Goal: Navigation & Orientation: Find specific page/section

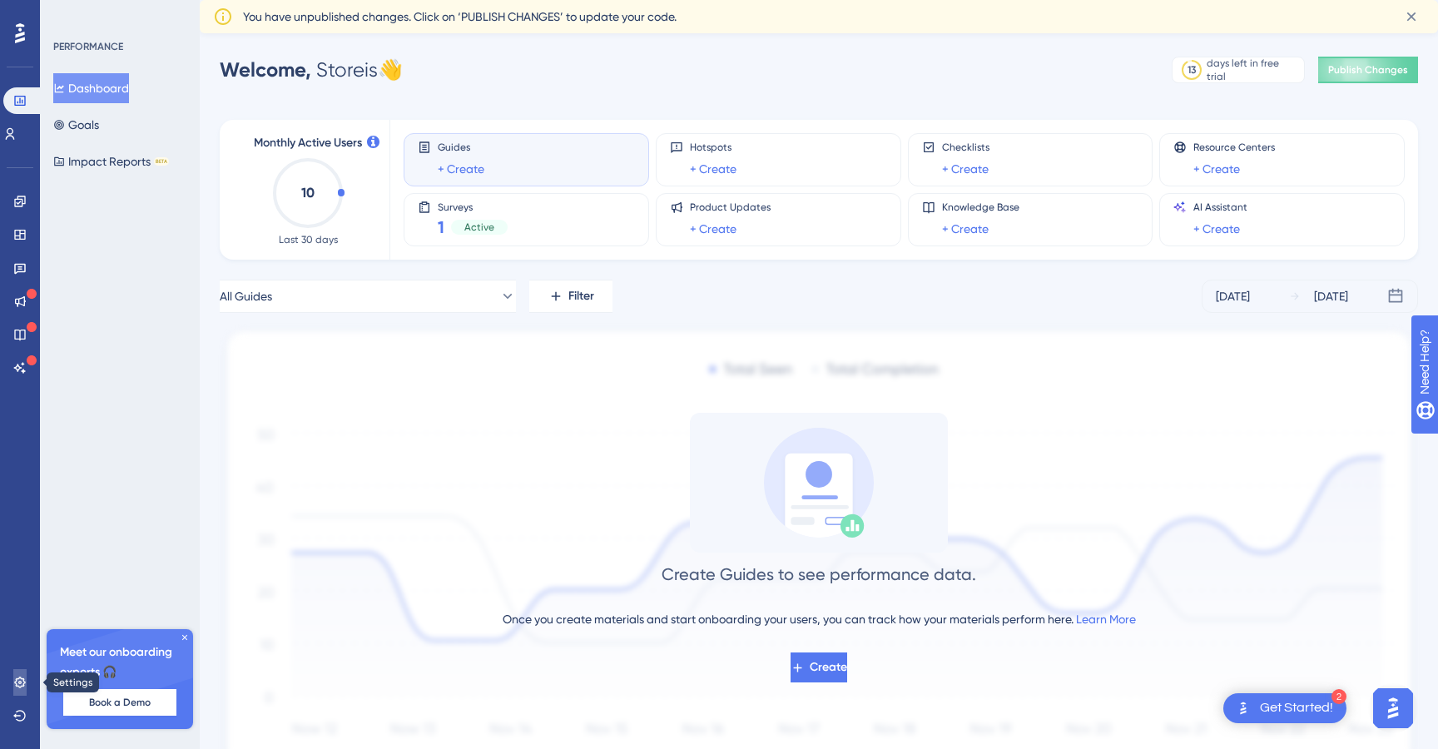
click at [21, 681] on icon at bounding box center [19, 682] width 13 height 13
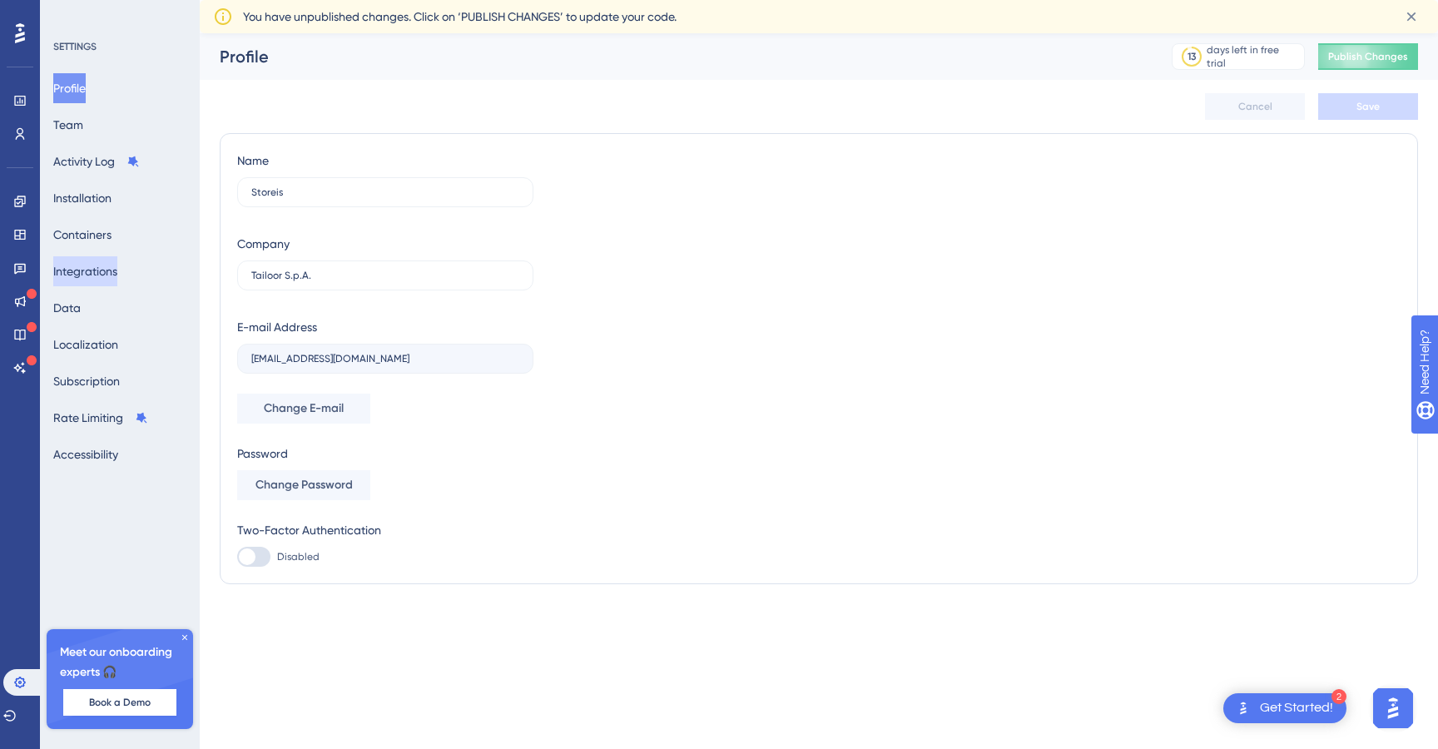
click at [84, 276] on button "Integrations" at bounding box center [85, 271] width 64 height 30
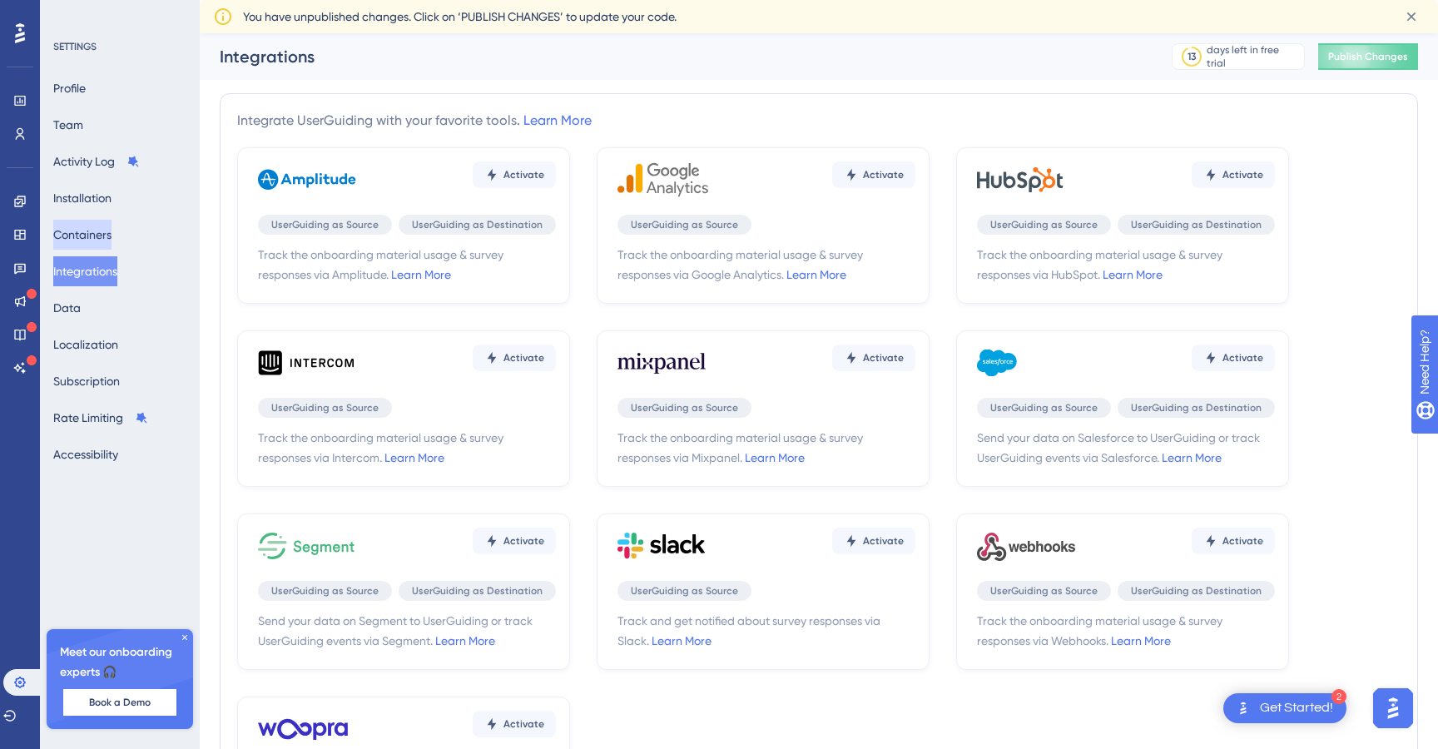
click at [112, 232] on button "Containers" at bounding box center [82, 235] width 58 height 30
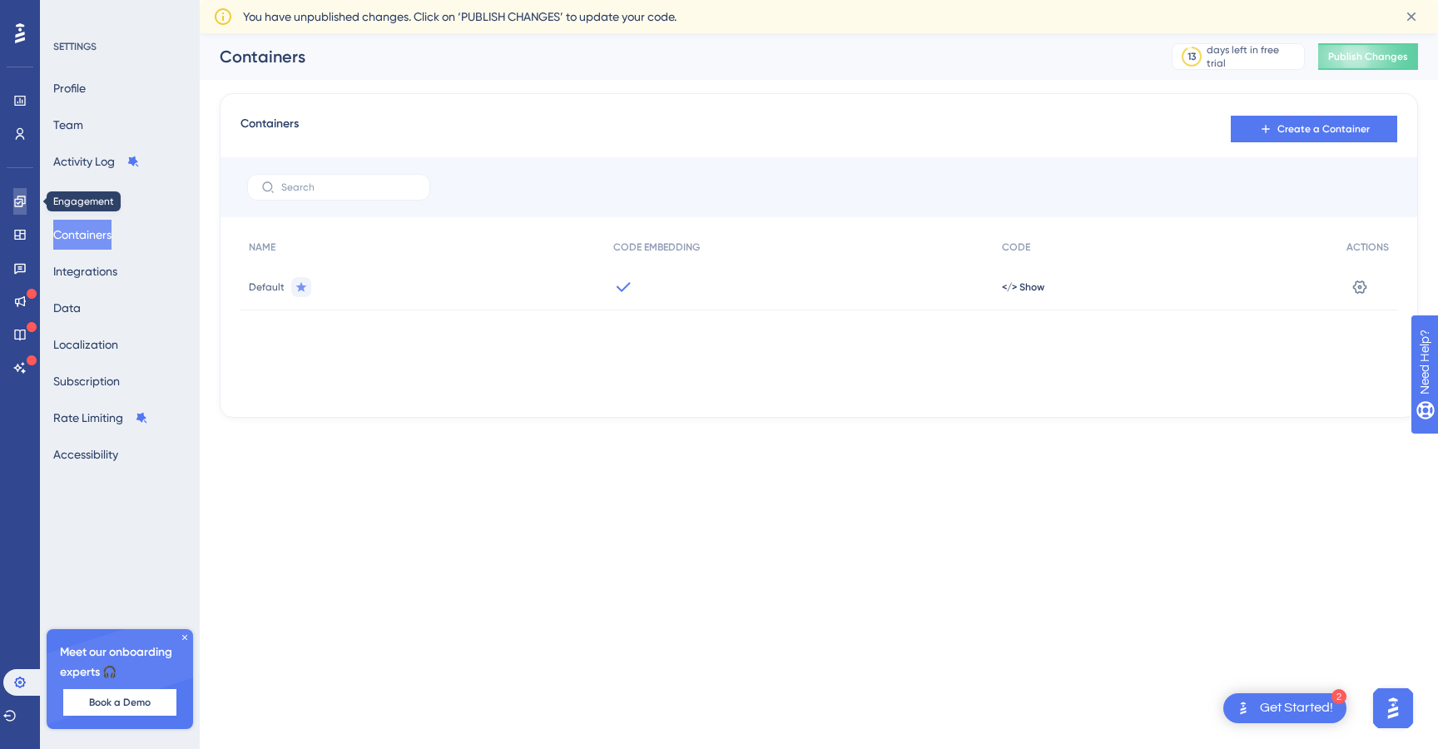
click at [17, 196] on icon at bounding box center [19, 201] width 11 height 11
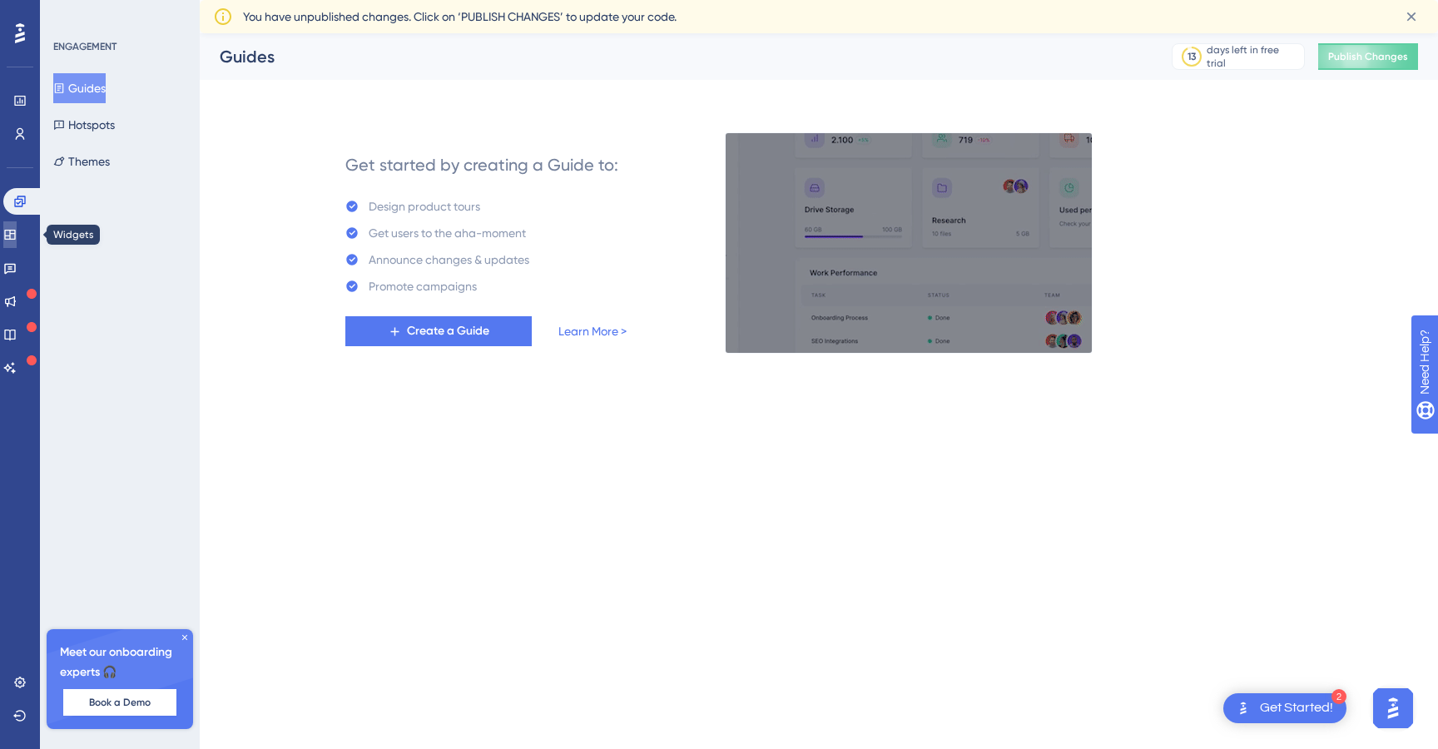
click at [17, 245] on link at bounding box center [9, 234] width 13 height 27
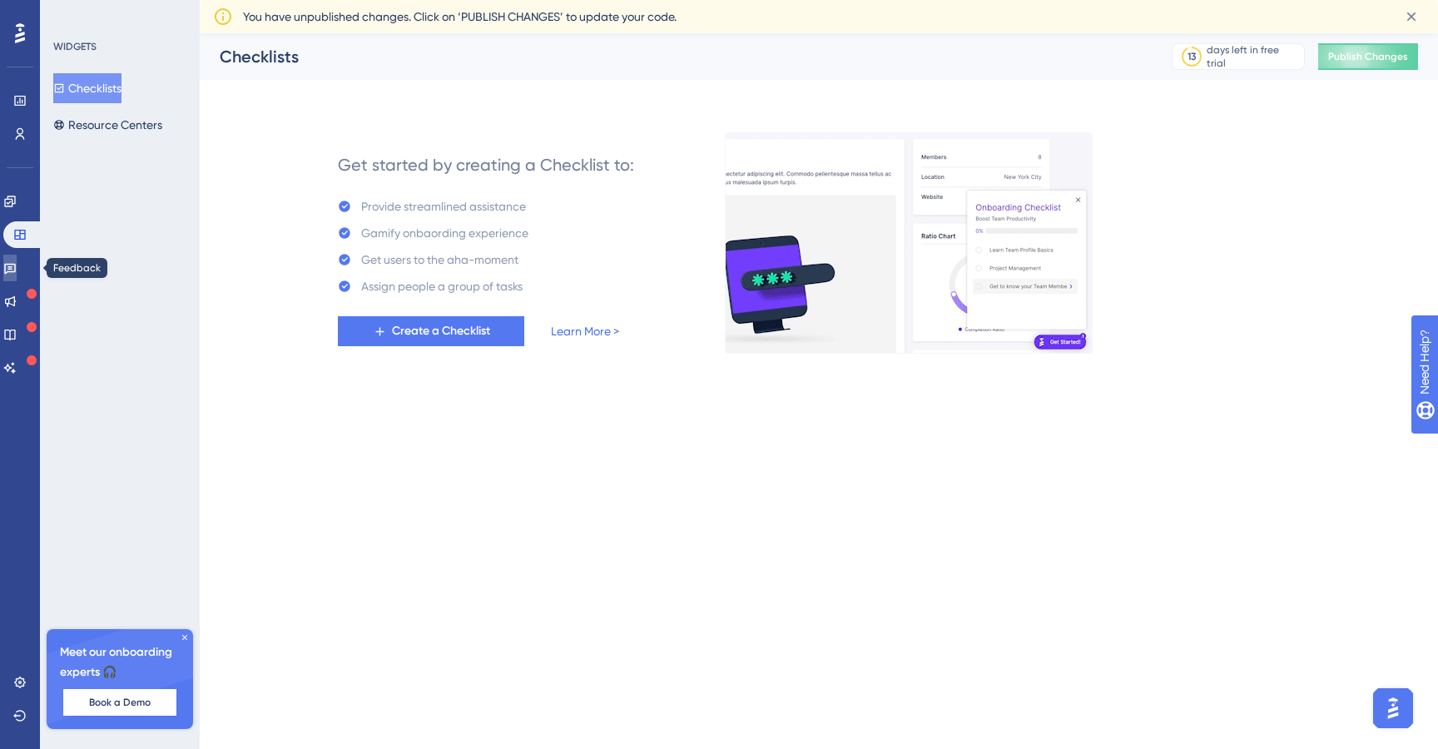
click at [16, 271] on icon at bounding box center [10, 269] width 12 height 11
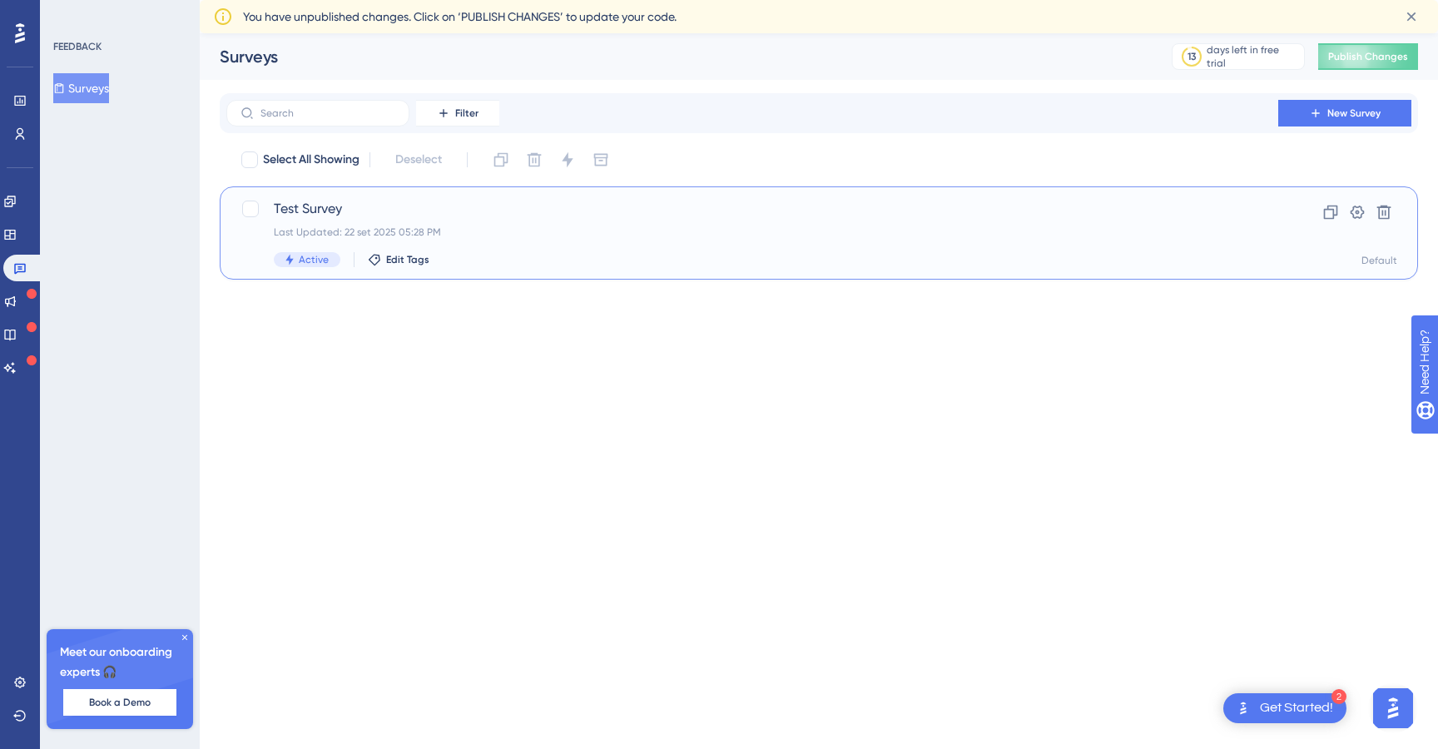
click at [585, 226] on div "Last Updated: 22 set 2025 05:28 PM" at bounding box center [752, 232] width 957 height 13
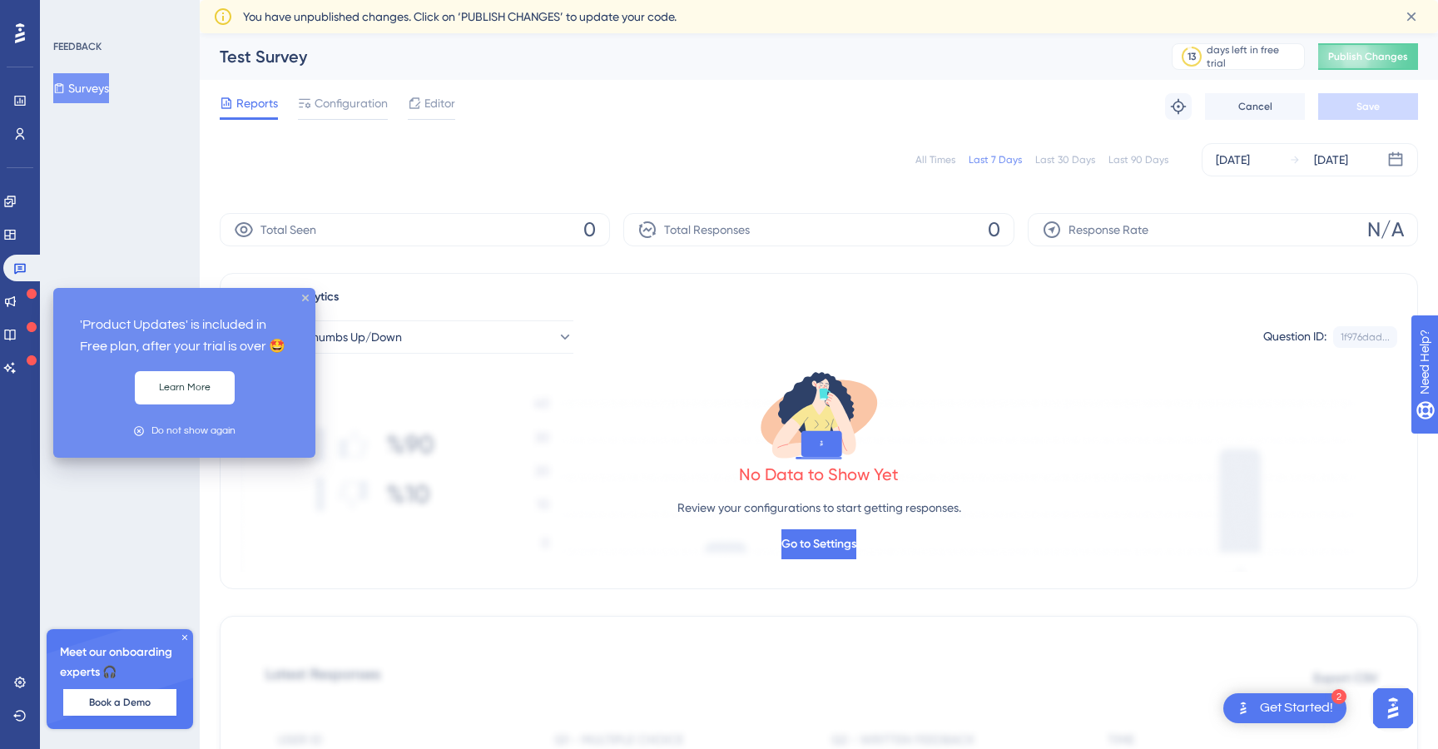
click at [32, 297] on icon at bounding box center [32, 294] width 10 height 10
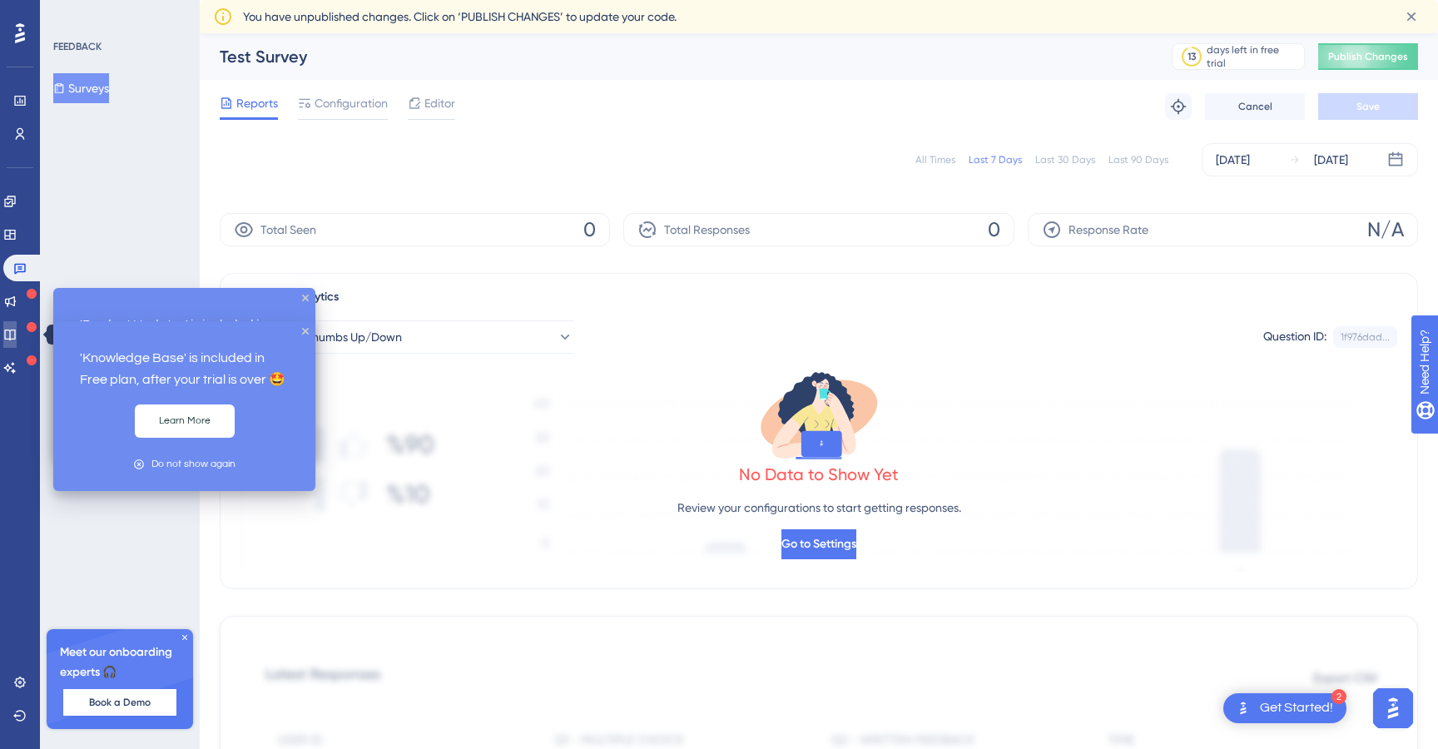
click at [17, 335] on link at bounding box center [9, 334] width 13 height 27
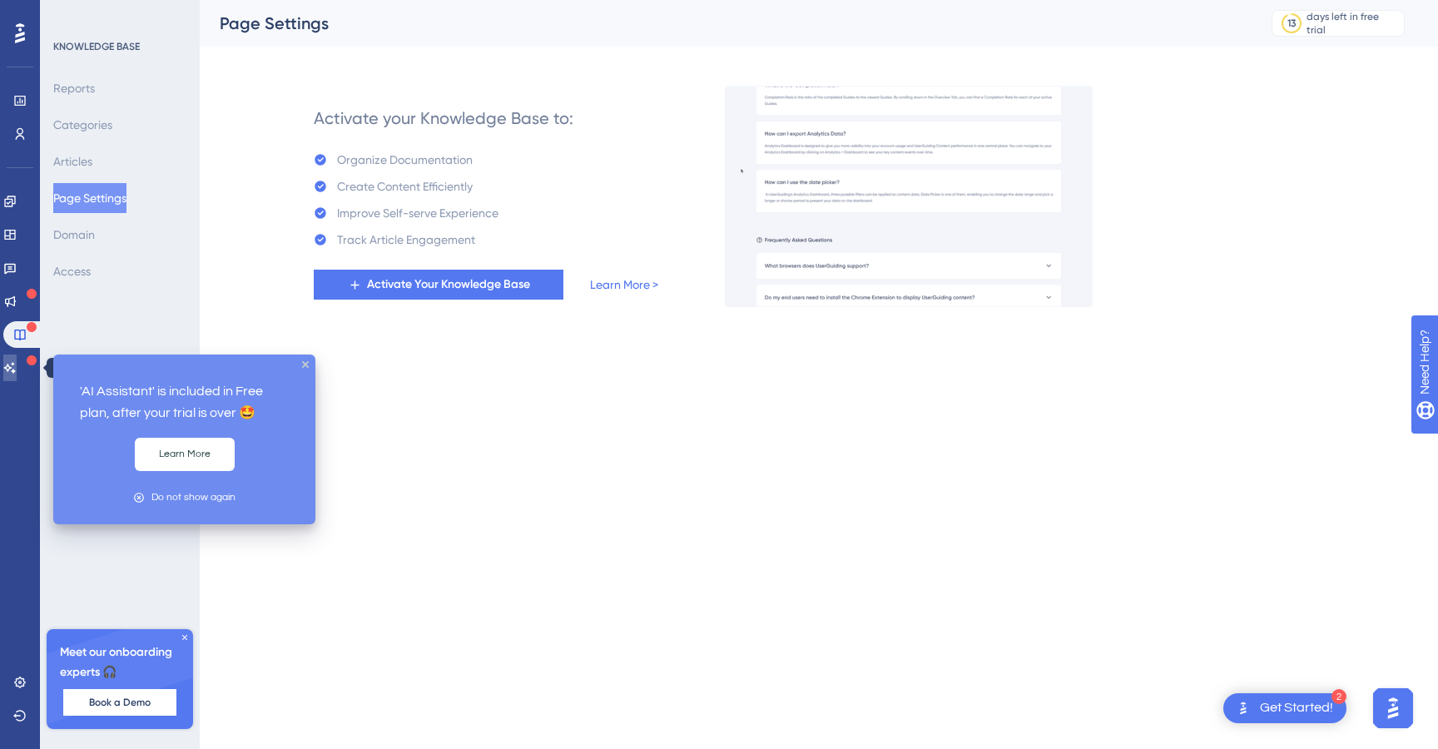
click at [17, 365] on icon at bounding box center [9, 367] width 13 height 13
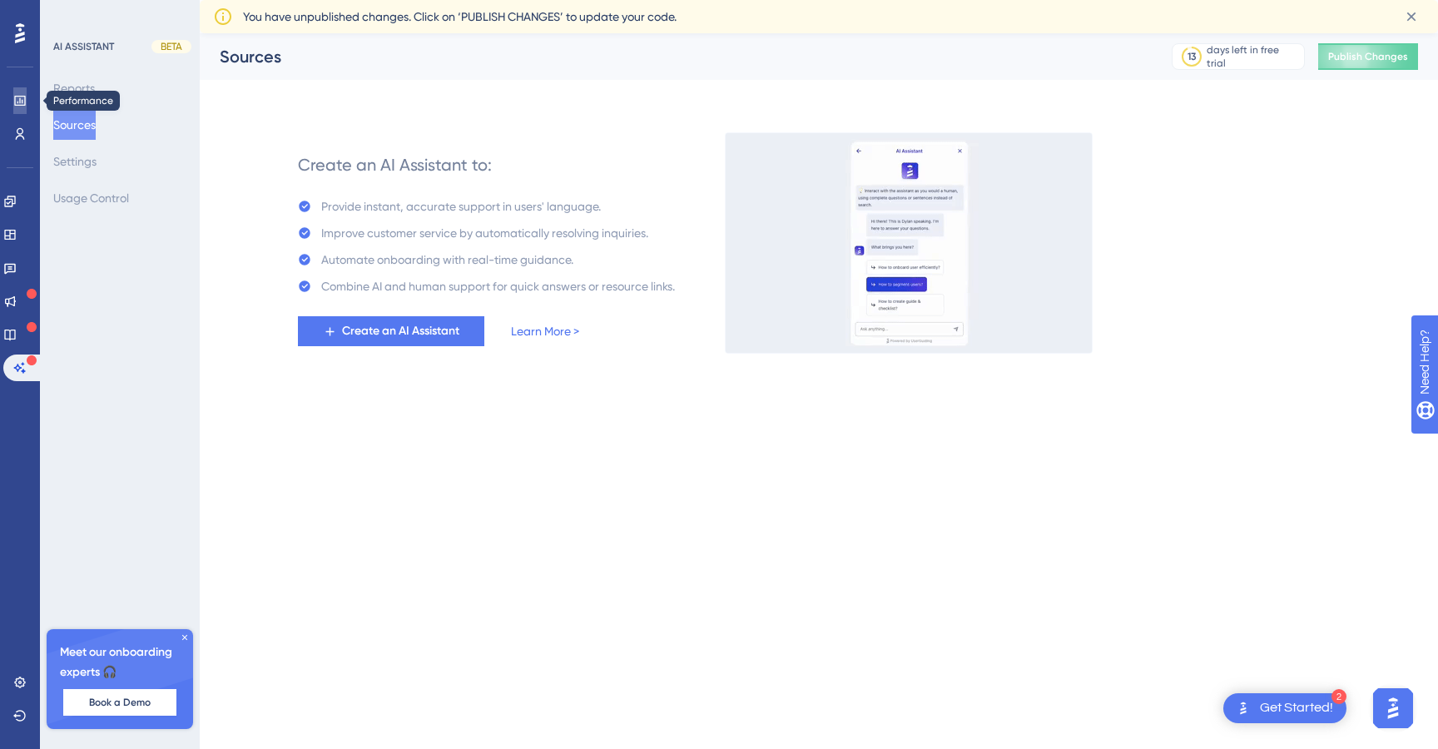
click at [21, 102] on icon at bounding box center [19, 100] width 13 height 13
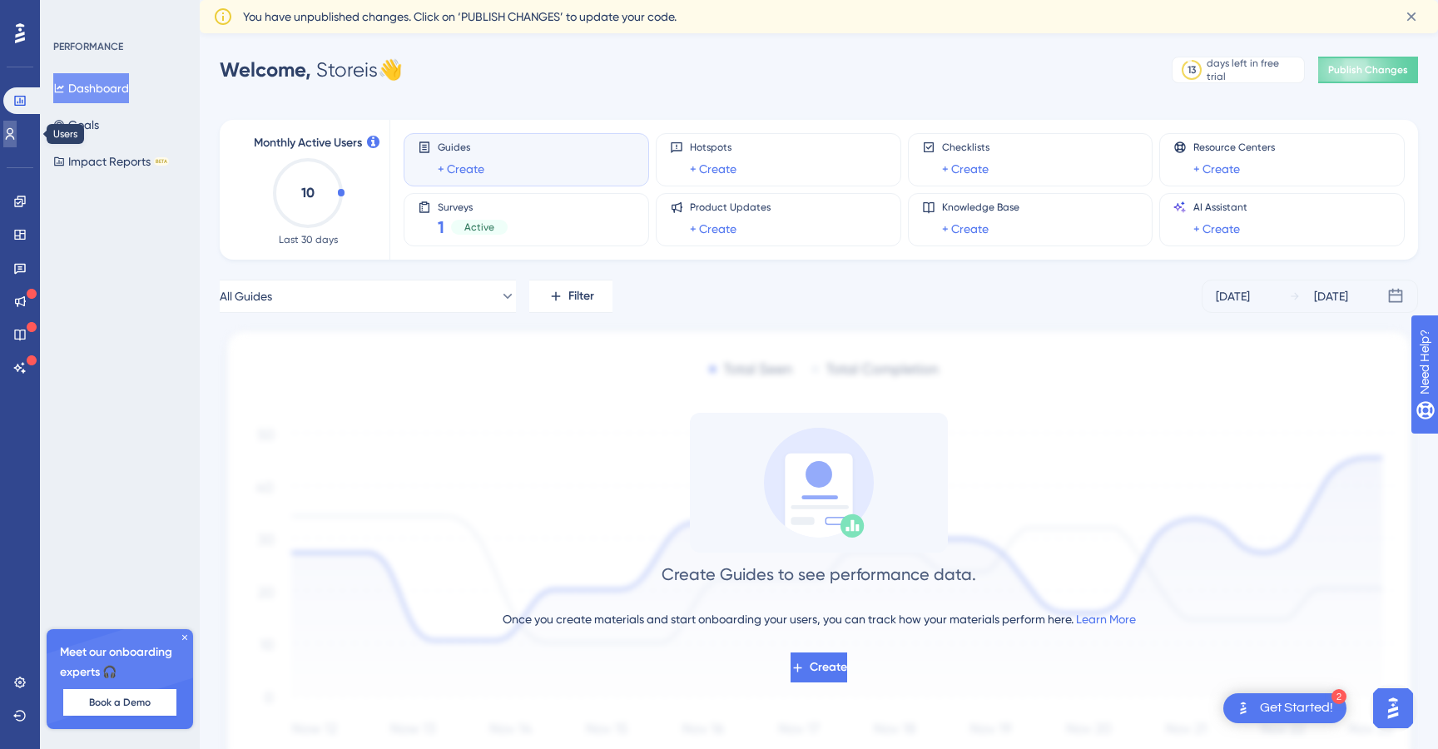
click at [9, 132] on link at bounding box center [9, 134] width 13 height 27
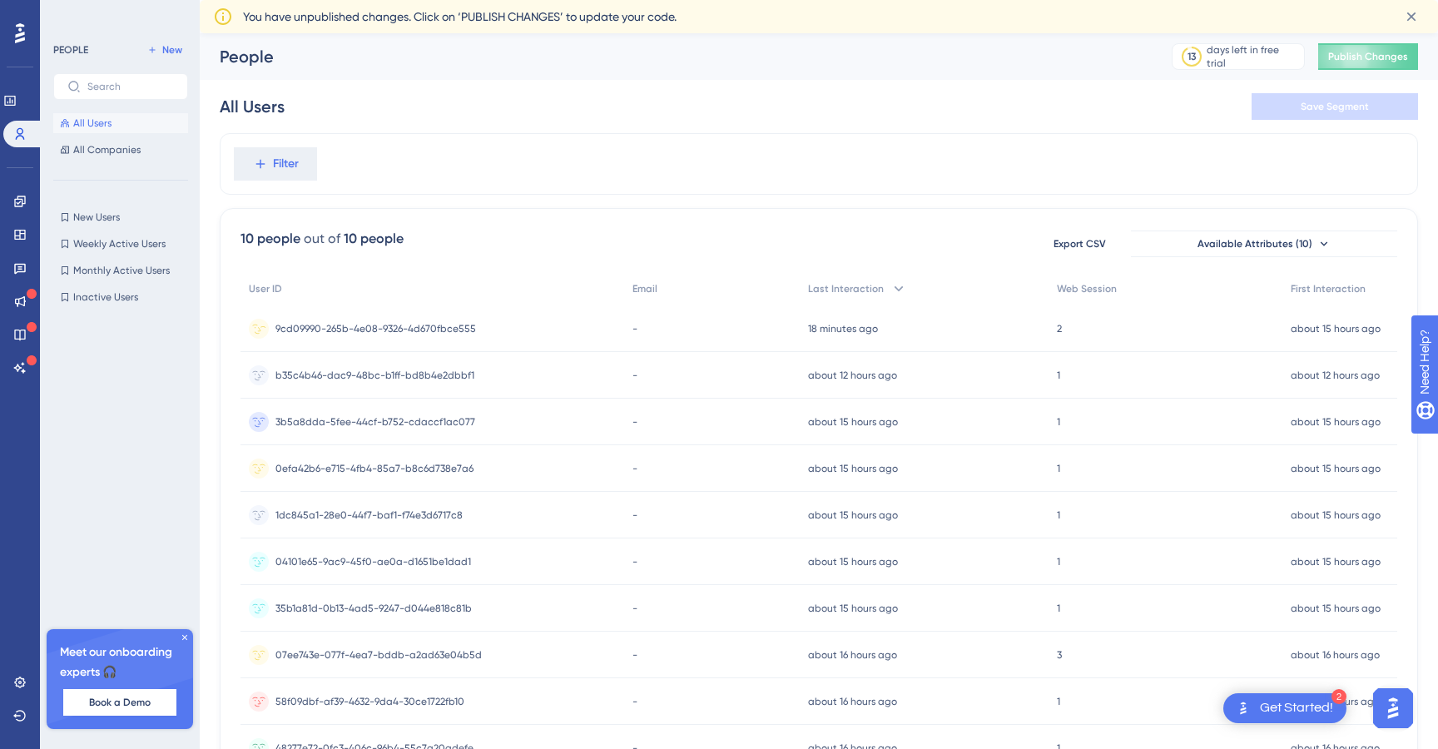
click at [448, 332] on span "9cd09990-265b-4e08-9326-4d670fbce555" at bounding box center [376, 328] width 201 height 13
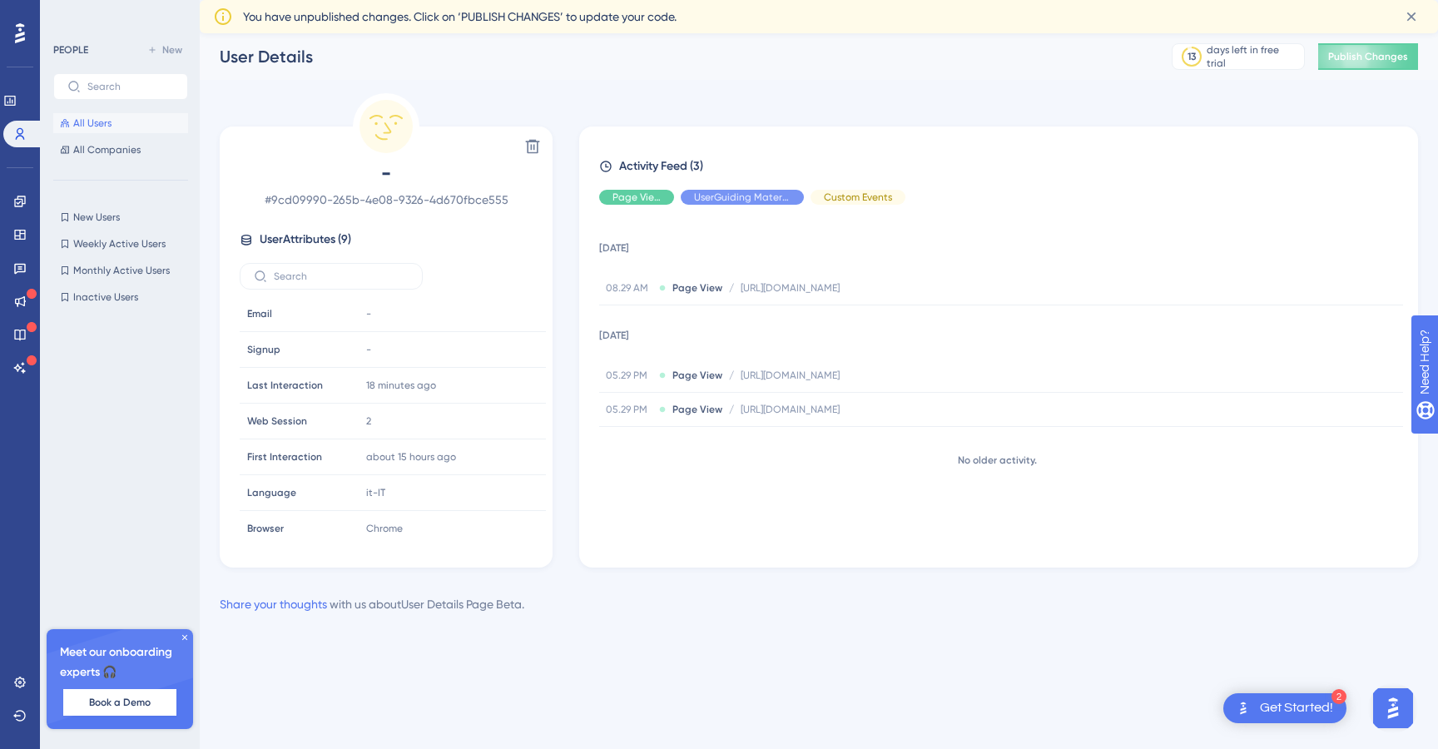
click at [102, 115] on button "All Users" at bounding box center [120, 123] width 135 height 20
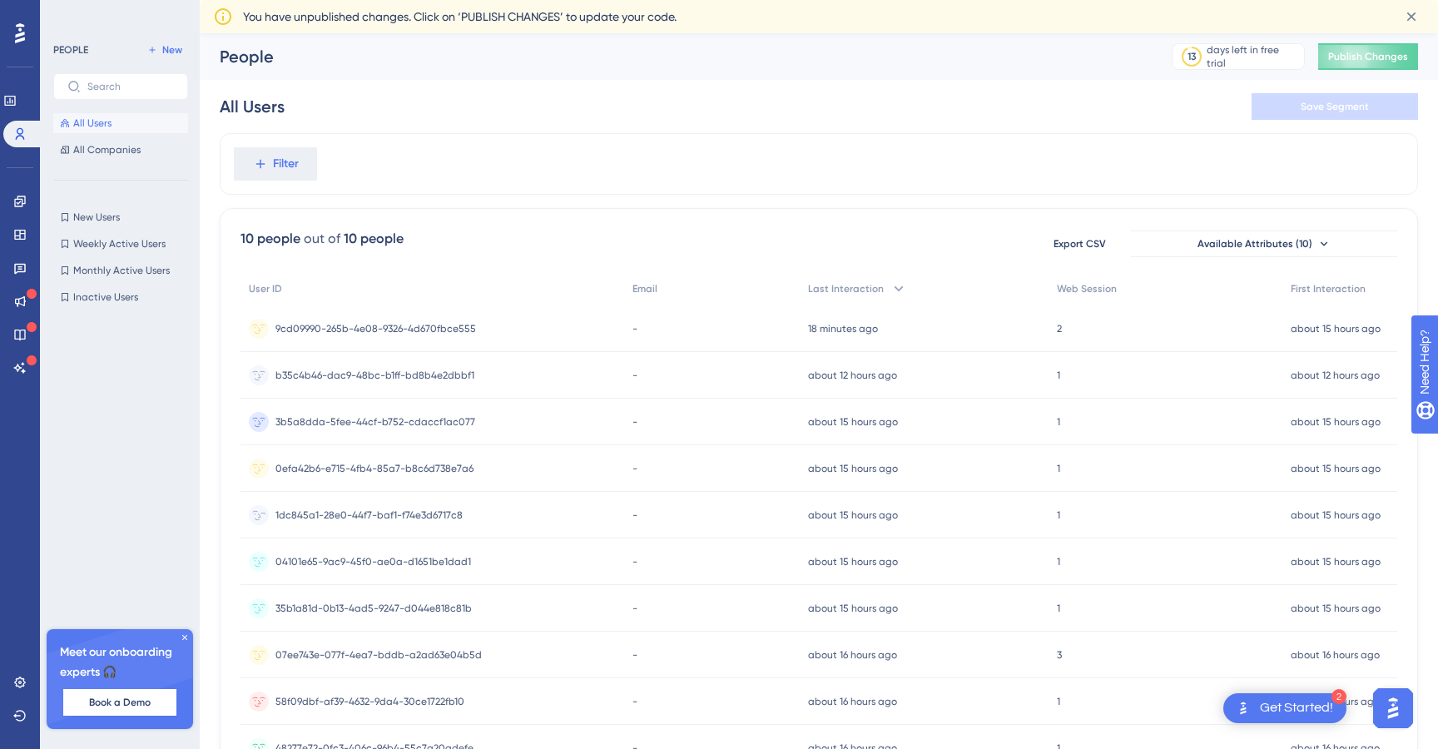
click at [386, 509] on span "1dc845a1-28e0-44f7-baf1-f74e3d6717c8" at bounding box center [369, 515] width 187 height 13
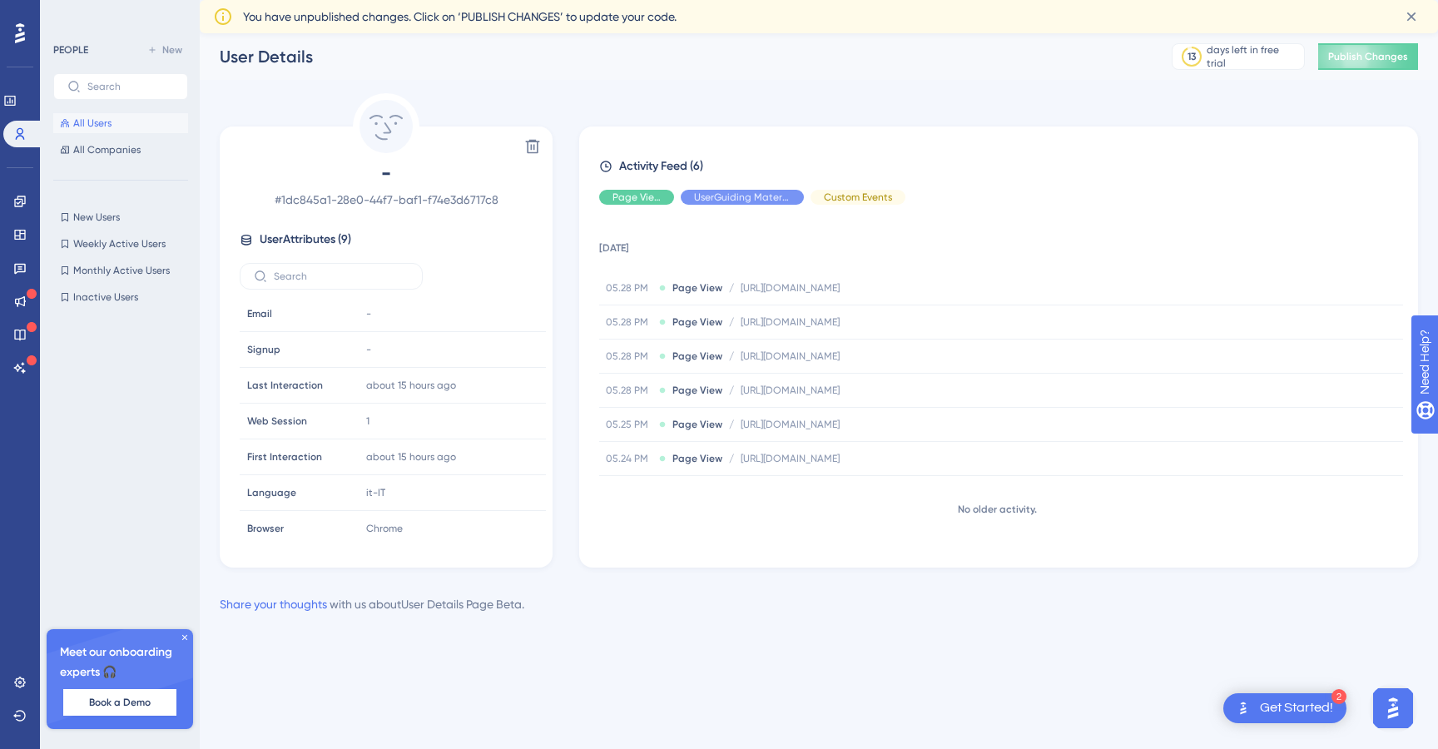
click at [112, 129] on button "All Users" at bounding box center [120, 123] width 135 height 20
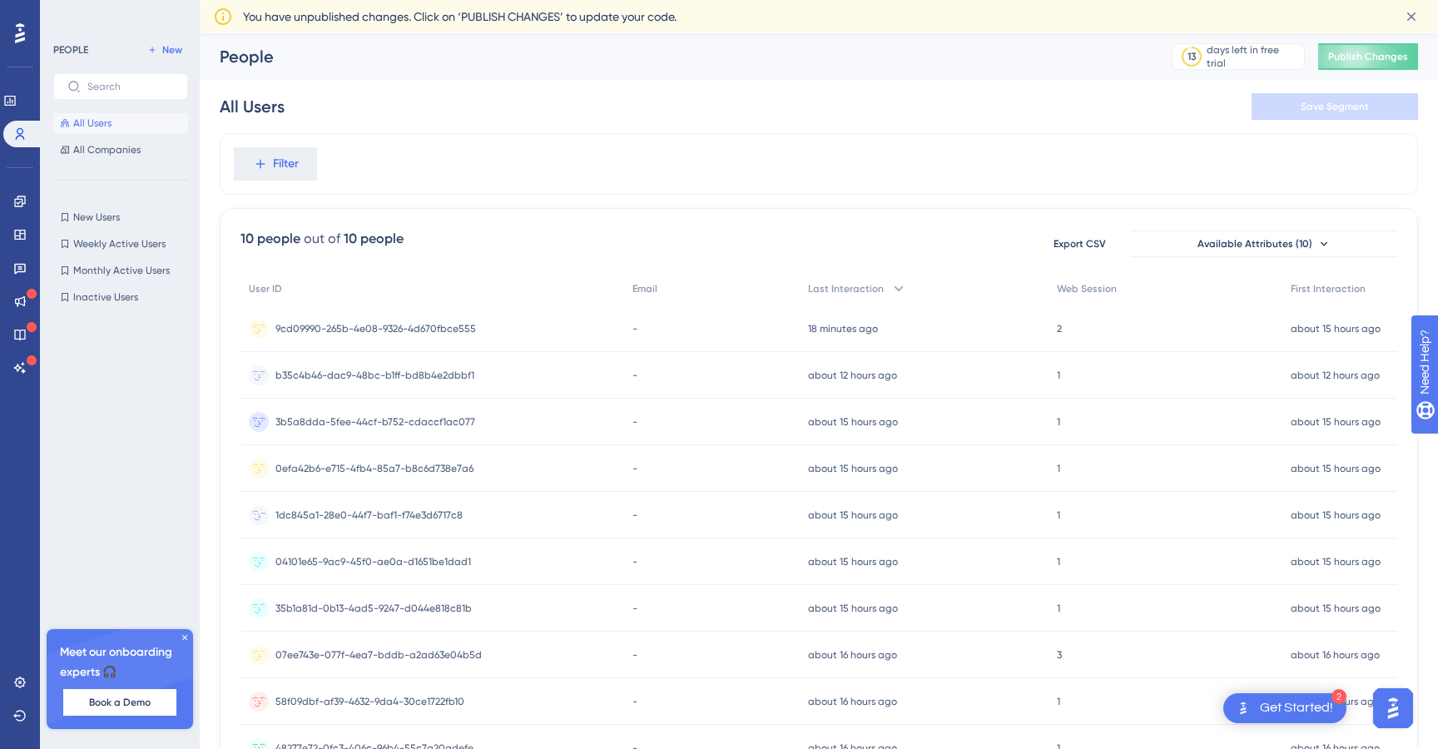
scroll to position [123, 0]
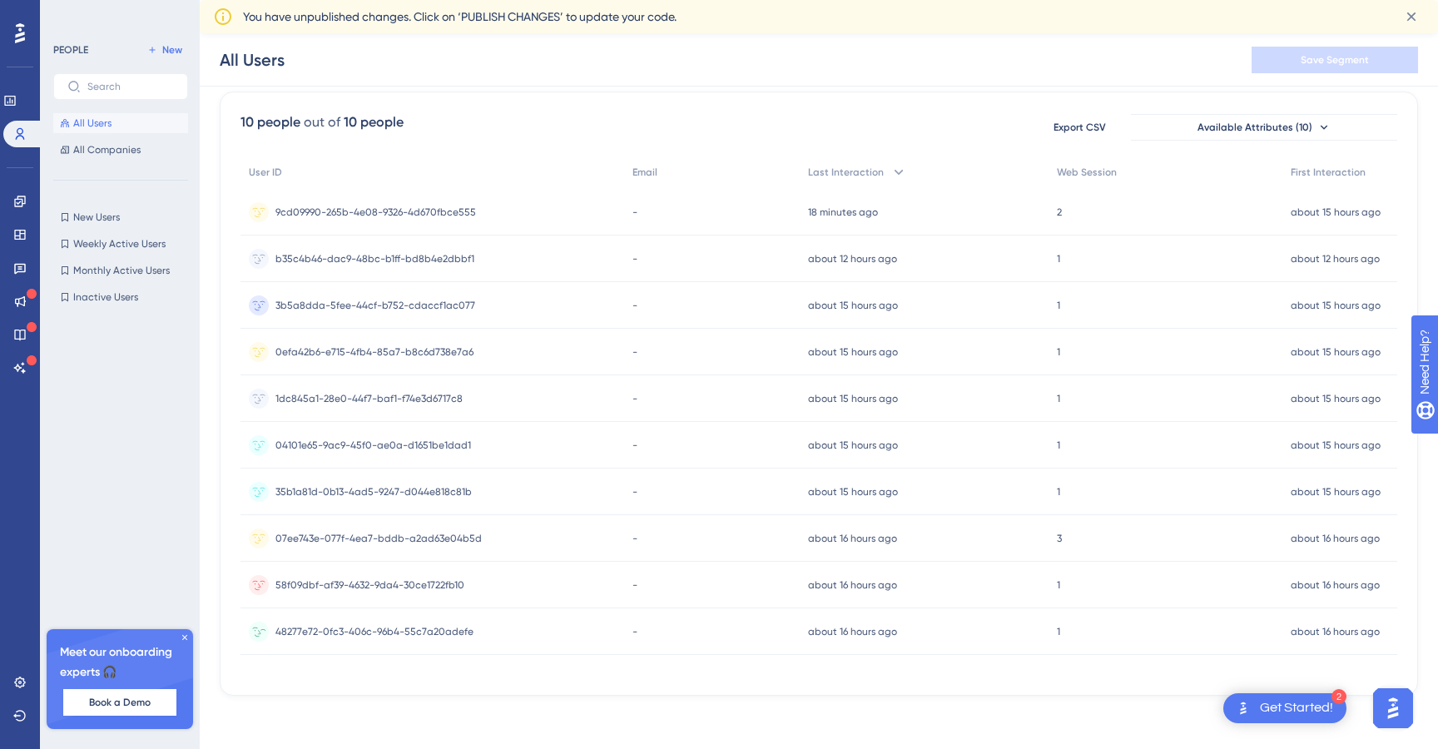
click at [410, 628] on span "48277e72-0fc3-406c-96b4-55c7a20adefe" at bounding box center [375, 631] width 198 height 13
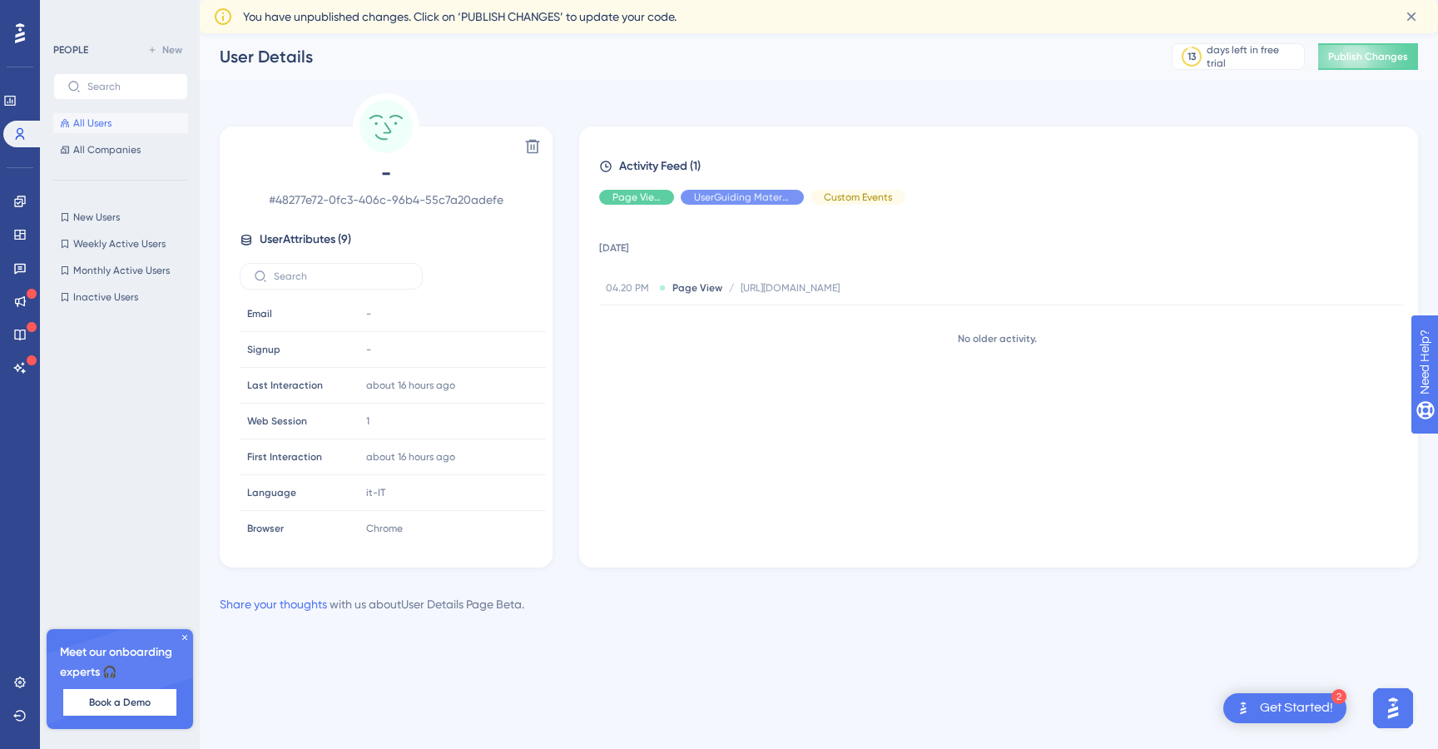
click at [114, 117] on button "All Users" at bounding box center [120, 123] width 135 height 20
